Goal: Task Accomplishment & Management: Manage account settings

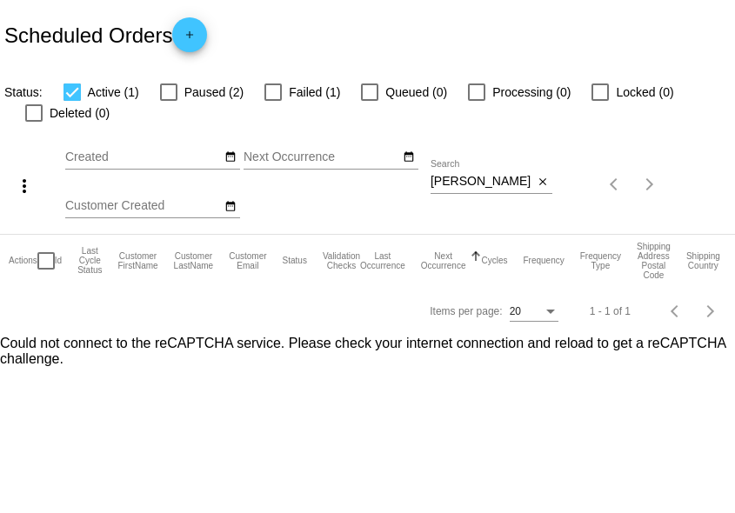
click at [443, 183] on input "[PERSON_NAME]" at bounding box center [481, 182] width 103 height 14
click at [121, 248] on mat-header-cell "Customer FirstName" at bounding box center [145, 261] width 56 height 52
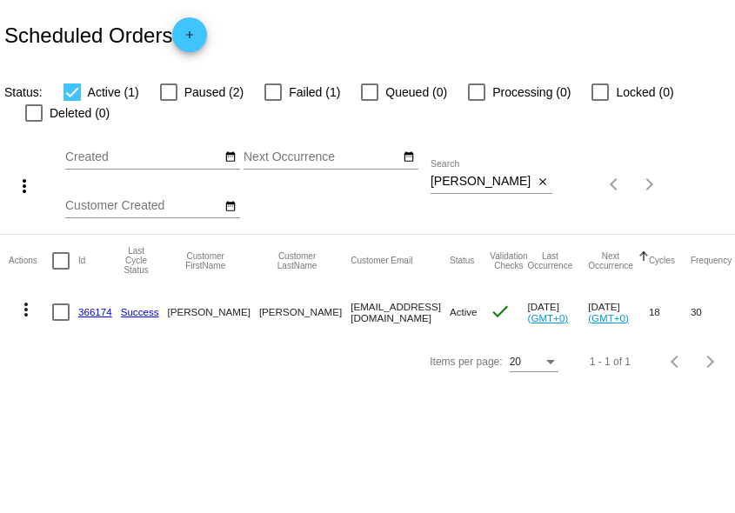
click at [465, 182] on input "[PERSON_NAME]" at bounding box center [481, 182] width 103 height 14
click at [465, 181] on input "[PERSON_NAME]" at bounding box center [481, 182] width 103 height 14
paste input "Hammond"
click at [396, 457] on body "Scheduled Orders add Status: Active (1) Paused (1) Failed (0) Queued (0) Proces…" at bounding box center [367, 256] width 735 height 513
click at [478, 183] on input "Hammond" at bounding box center [481, 182] width 103 height 14
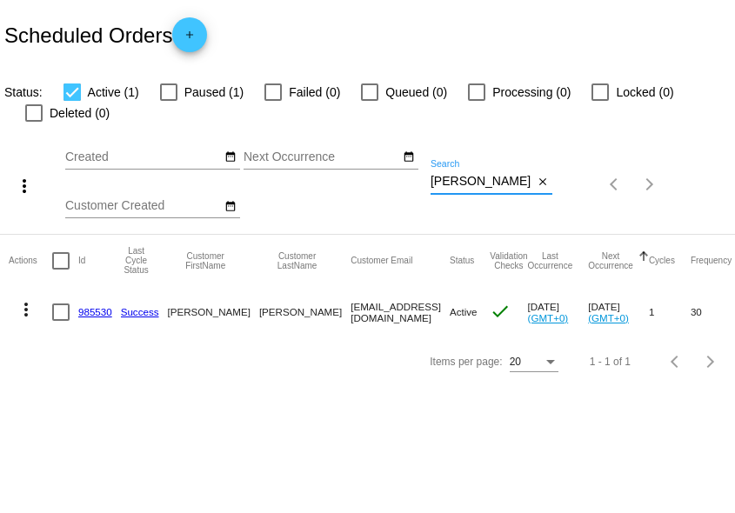
click at [478, 183] on input "Hammond" at bounding box center [481, 182] width 103 height 14
paste input "Dawson"
type input "Dawson"
drag, startPoint x: 355, startPoint y: 401, endPoint x: 340, endPoint y: 402, distance: 14.8
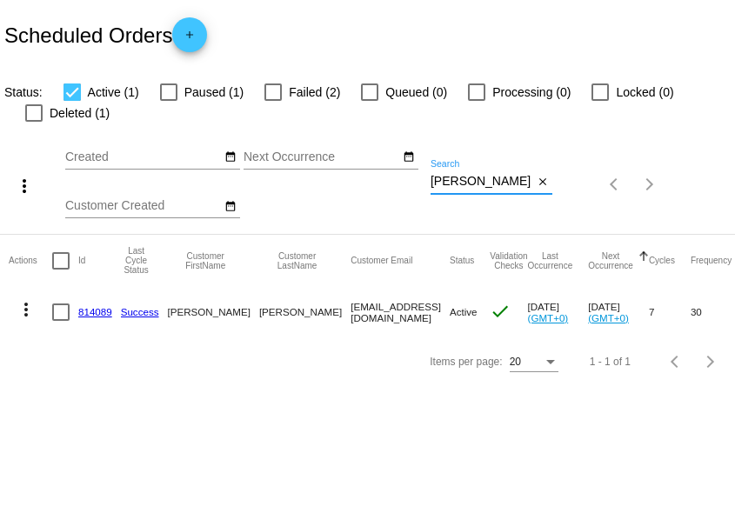
click at [354, 402] on body "Scheduled Orders add Status: Active (1) Paused (1) Failed (2) Queued (0) Proces…" at bounding box center [367, 256] width 735 height 513
click at [32, 314] on mat-icon "more_vert" at bounding box center [26, 309] width 21 height 21
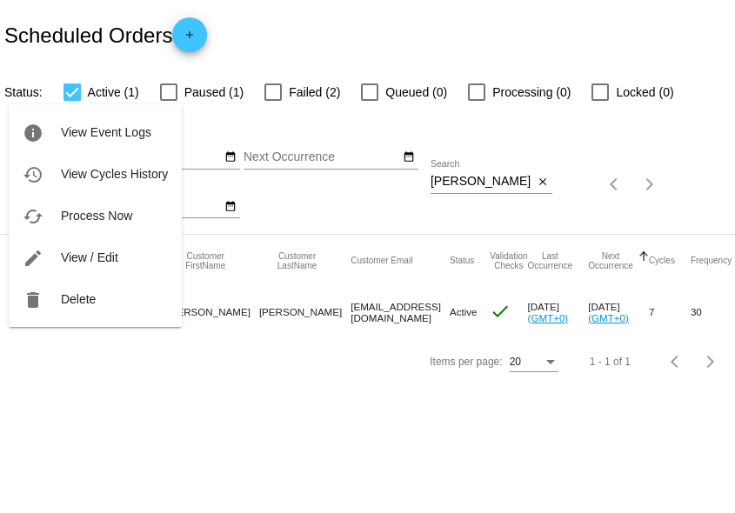
click at [301, 46] on div at bounding box center [367, 256] width 735 height 513
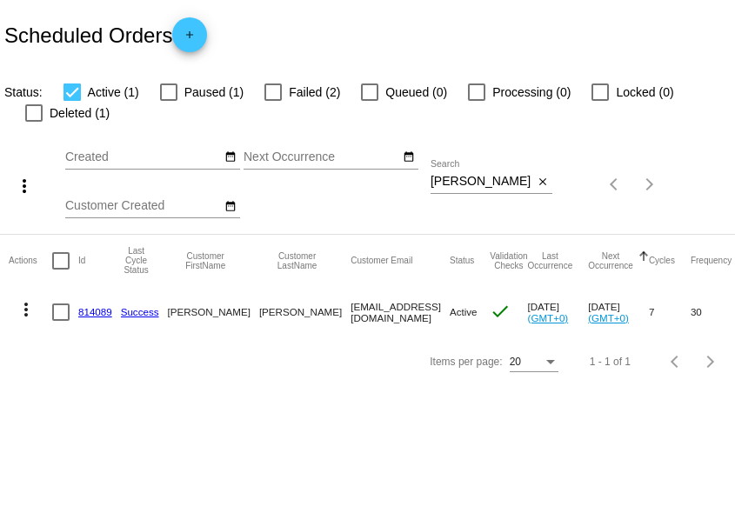
click at [31, 316] on mat-icon "more_vert" at bounding box center [26, 309] width 21 height 21
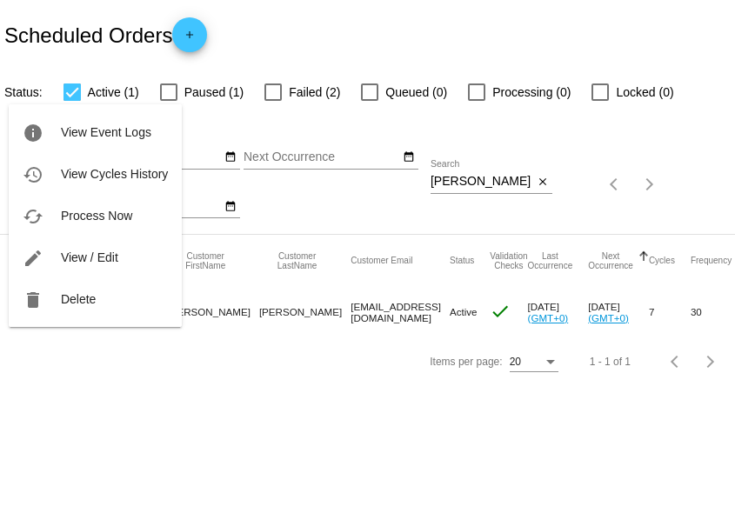
click at [148, 415] on div at bounding box center [367, 256] width 735 height 513
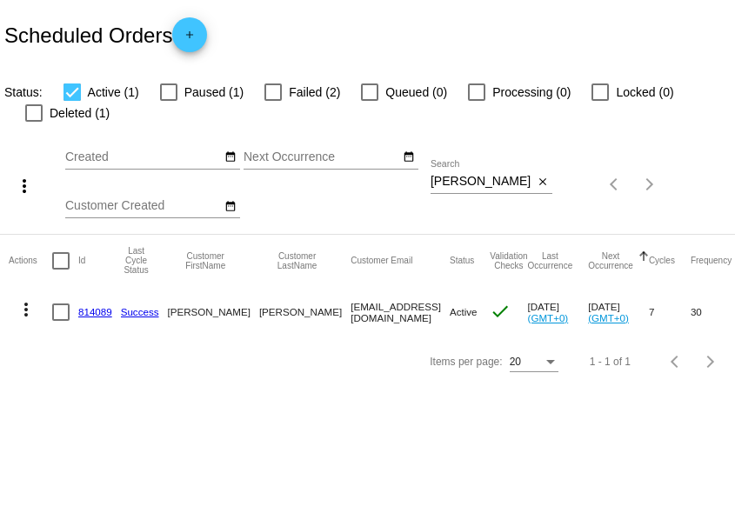
click at [95, 314] on link "814089" at bounding box center [95, 311] width 34 height 11
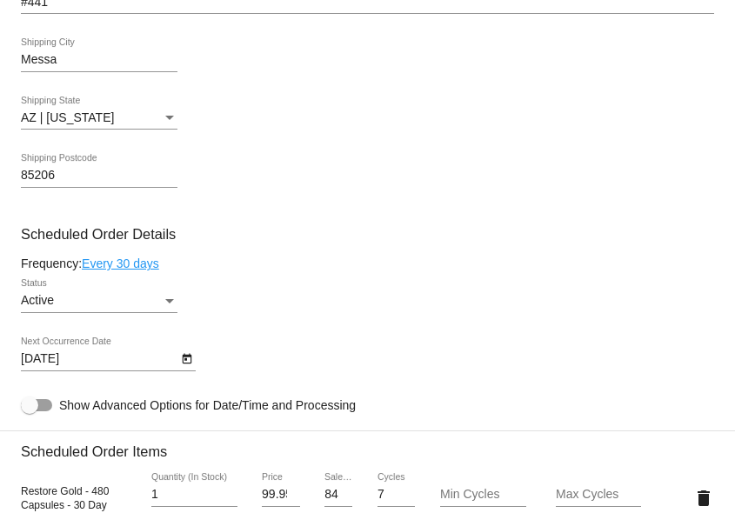
scroll to position [808, 0]
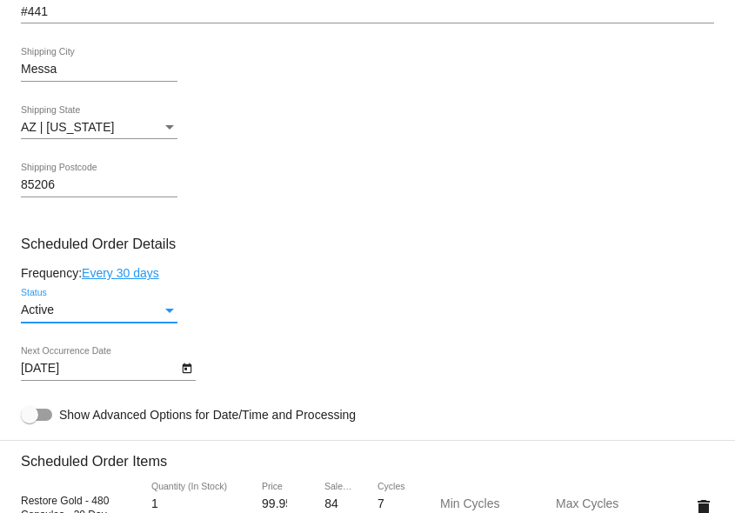
click at [136, 317] on div "Active" at bounding box center [91, 310] width 141 height 14
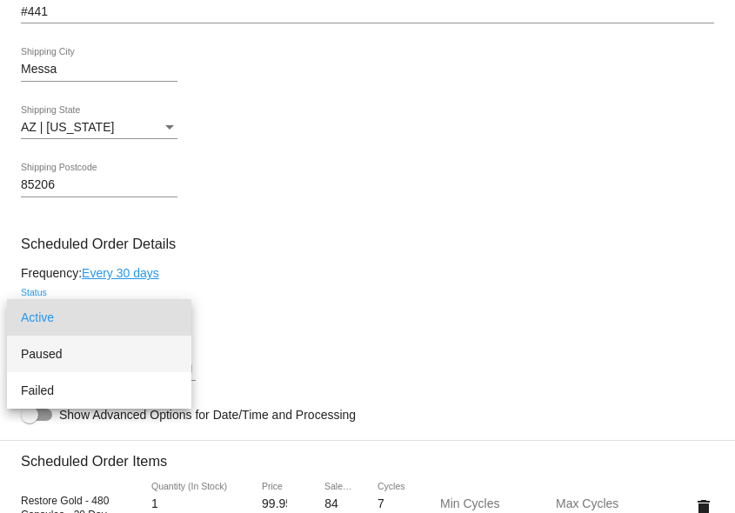
click at [120, 342] on span "Paused" at bounding box center [99, 354] width 156 height 37
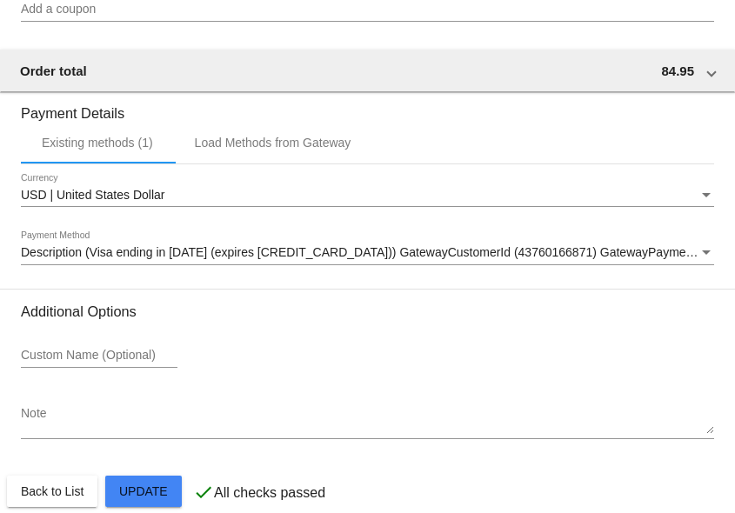
scroll to position [1640, 0]
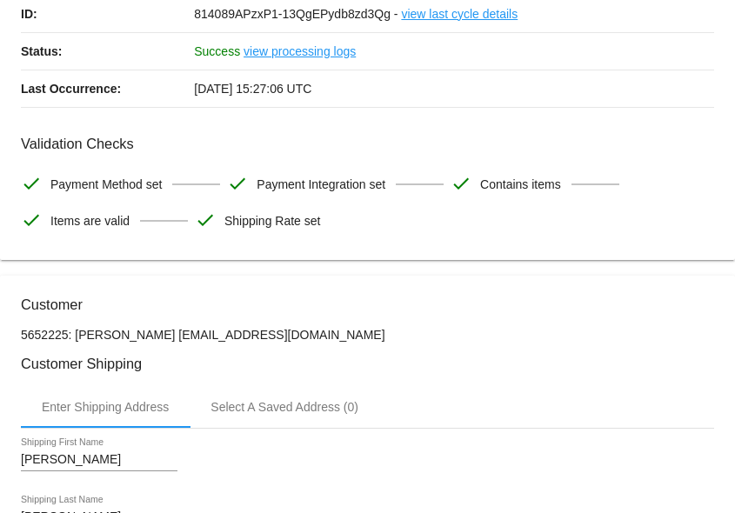
scroll to position [0, 0]
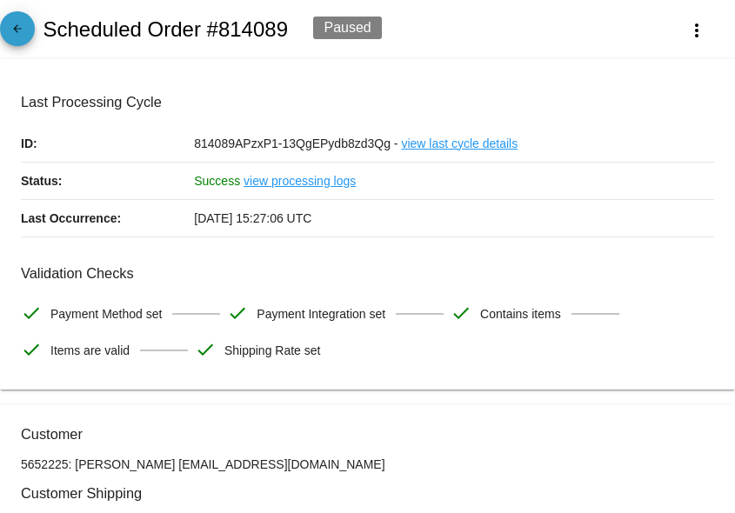
click at [23, 39] on mat-icon "arrow_back" at bounding box center [17, 33] width 21 height 21
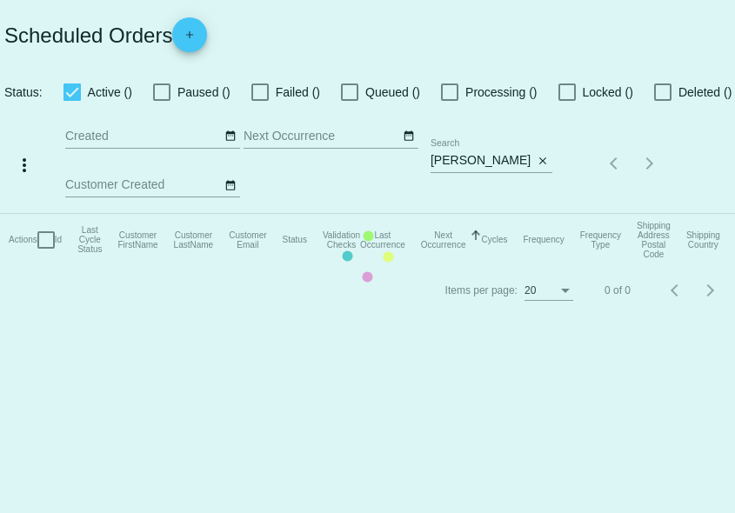
click at [456, 214] on mat-table "Actions Id Last Cycle Status Customer FirstName Customer LastName Customer Emai…" at bounding box center [378, 240] width 756 height 52
click at [455, 214] on mat-table "Actions Id Last Cycle Status Customer FirstName Customer LastName Customer Emai…" at bounding box center [378, 240] width 756 height 52
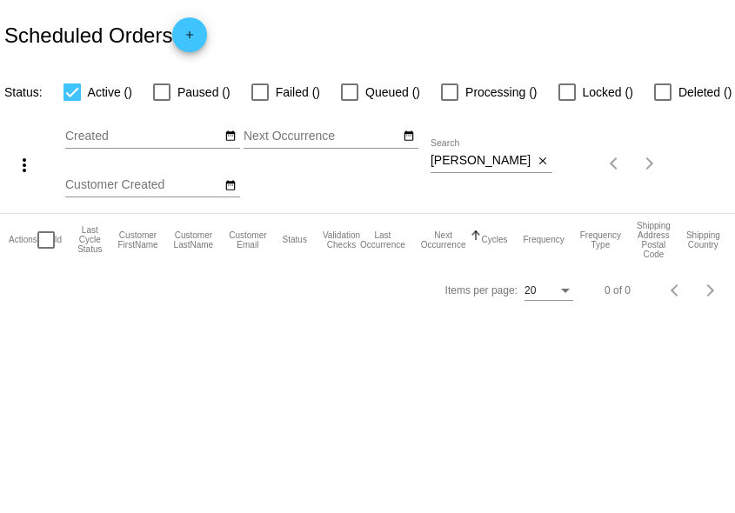
click at [455, 158] on div "more_vert Oct Jan Feb Mar Apr 1" at bounding box center [367, 158] width 735 height 110
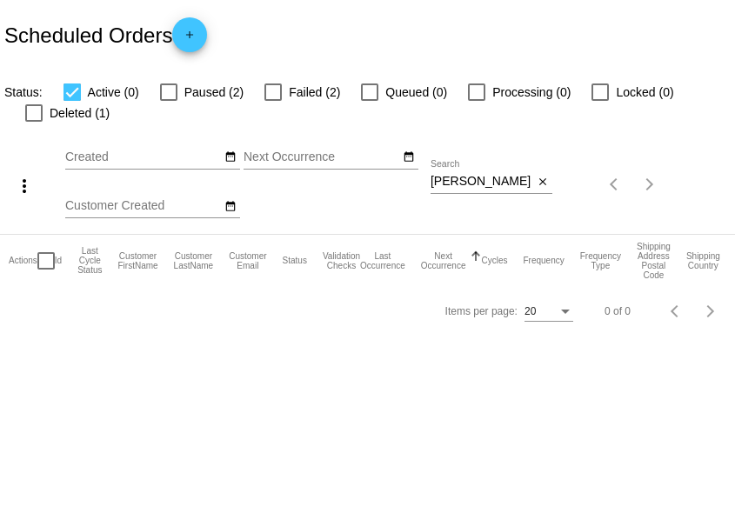
click at [457, 156] on div "more_vert Oct Jan Feb Mar Apr 1" at bounding box center [367, 178] width 735 height 110
click at [459, 155] on div "more_vert Oct Jan Feb Mar Apr 1" at bounding box center [367, 178] width 735 height 110
click at [479, 181] on input "Dawson" at bounding box center [481, 182] width 103 height 14
click at [479, 183] on input "Dawson" at bounding box center [481, 182] width 103 height 14
click at [479, 182] on input "Dawson" at bounding box center [481, 182] width 103 height 14
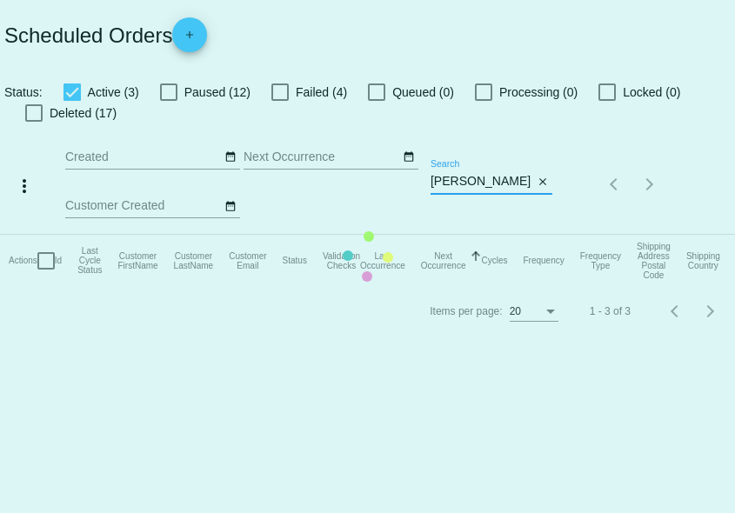
type input "roberto"
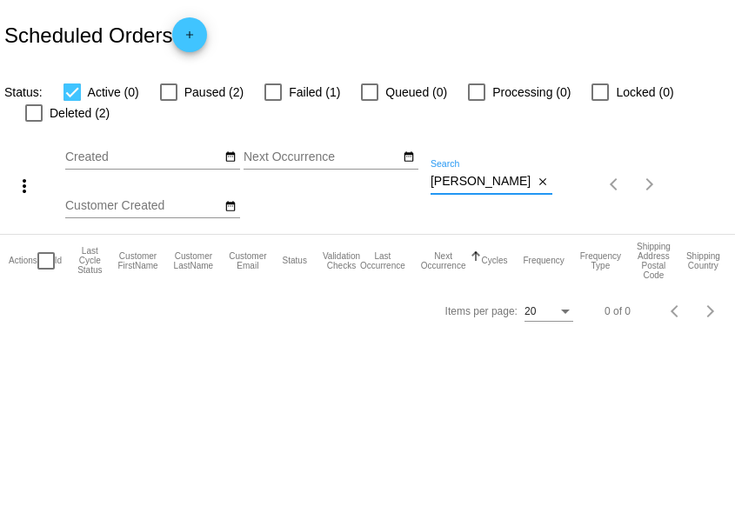
click at [170, 91] on div at bounding box center [168, 91] width 17 height 17
click at [169, 101] on input "Paused (2)" at bounding box center [168, 101] width 1 height 1
checkbox input "true"
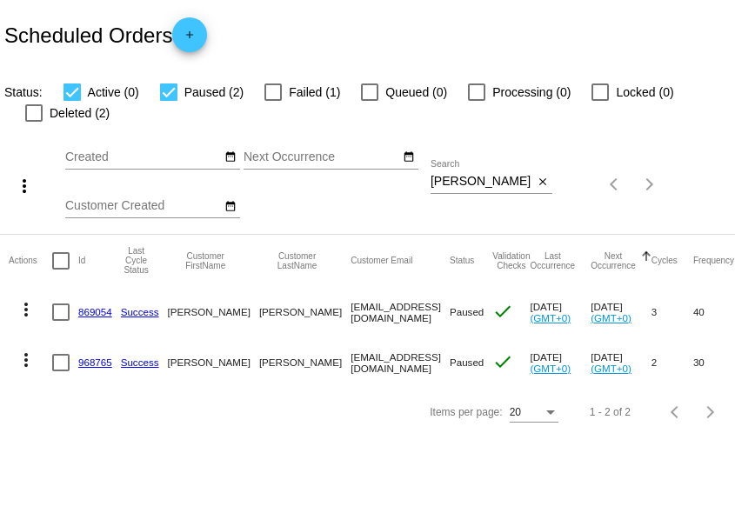
click at [28, 361] on mat-icon "more_vert" at bounding box center [26, 359] width 21 height 21
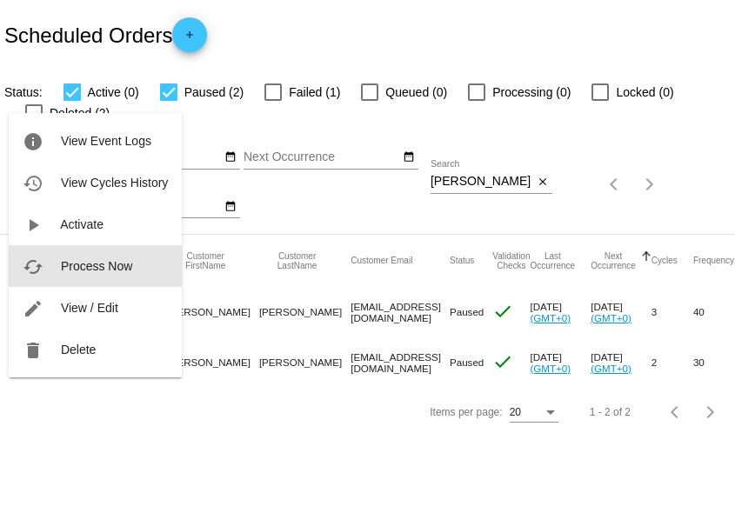
click at [103, 263] on span "Process Now" at bounding box center [96, 266] width 71 height 14
